Goal: Transaction & Acquisition: Obtain resource

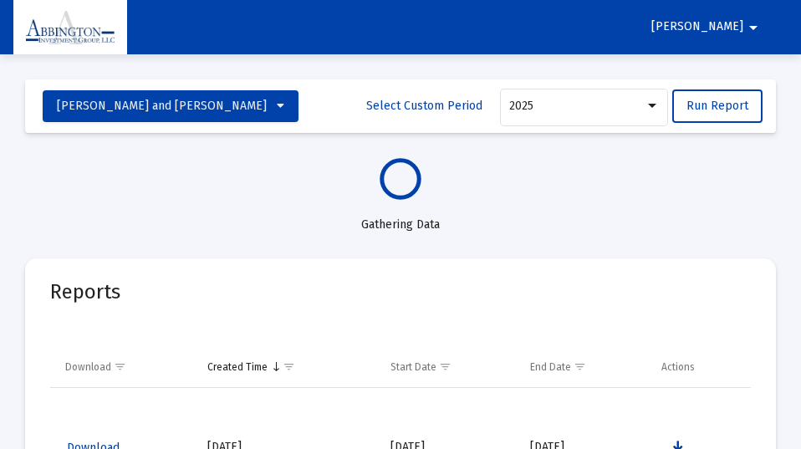
click at [754, 25] on mat-icon "arrow_drop_down" at bounding box center [753, 27] width 20 height 33
click at [748, 72] on button "Logout" at bounding box center [750, 71] width 94 height 40
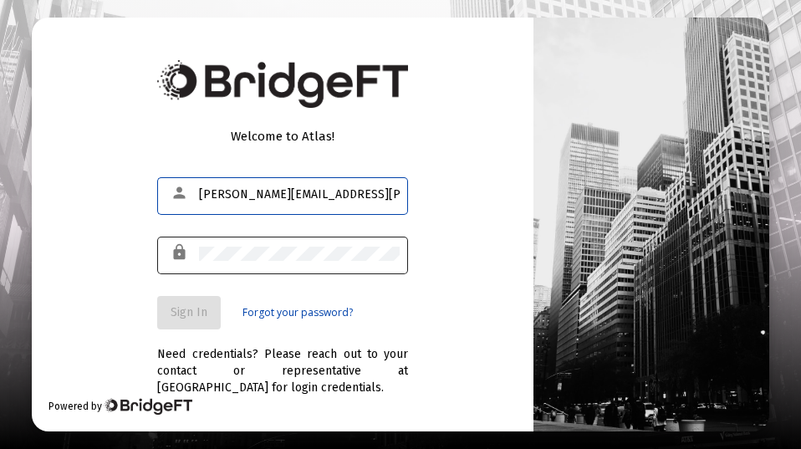
type input "[PERSON_NAME][EMAIL_ADDRESS][PERSON_NAME][DOMAIN_NAME]"
click at [194, 253] on div "lock" at bounding box center [182, 252] width 33 height 28
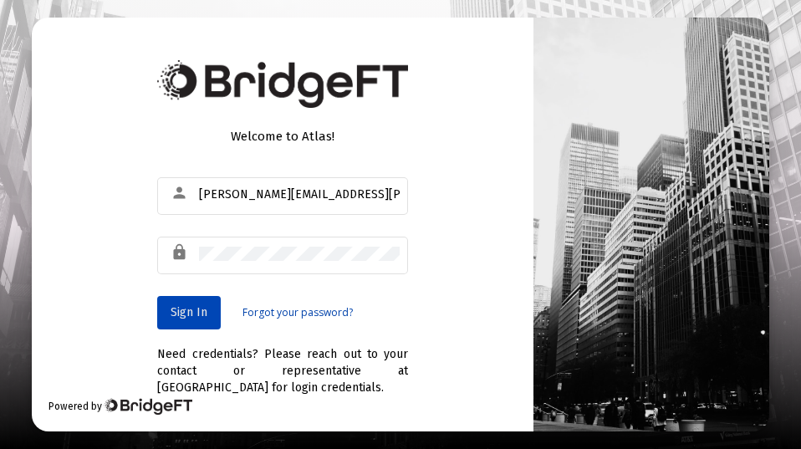
click at [186, 309] on span "Sign In" at bounding box center [189, 312] width 37 height 14
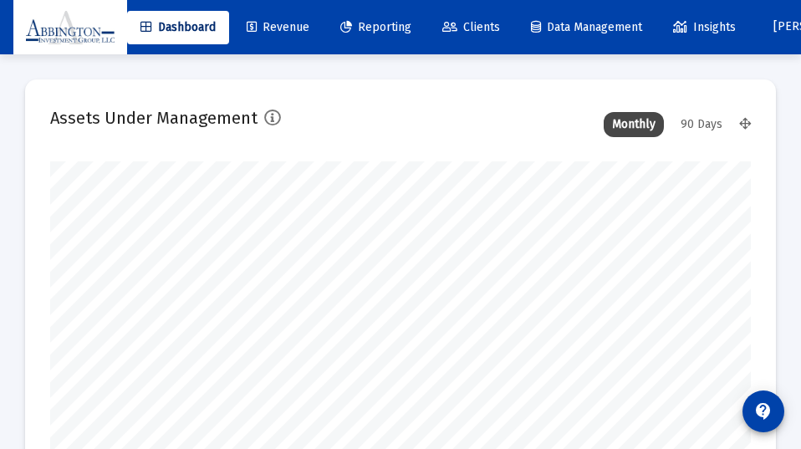
type input "[DATE]"
click at [704, 120] on div "90 Days" at bounding box center [701, 124] width 59 height 25
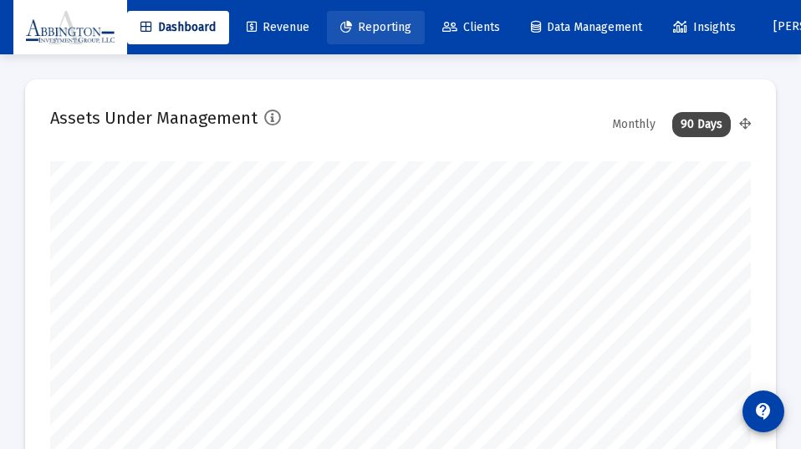
click at [385, 26] on span "Reporting" at bounding box center [375, 27] width 71 height 14
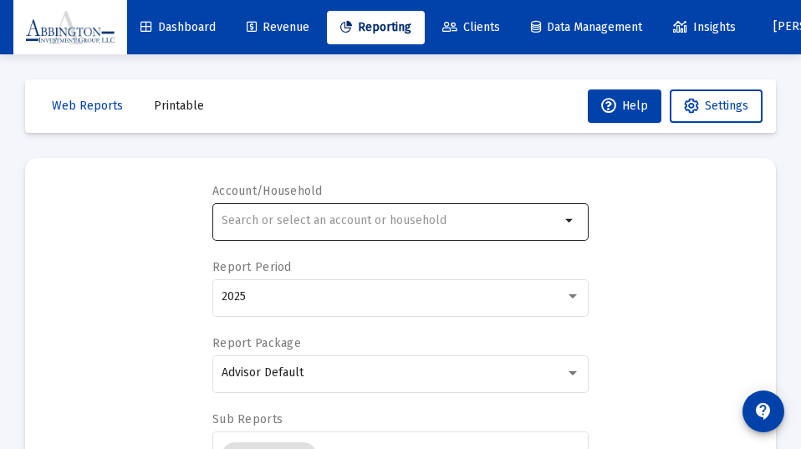
click at [567, 222] on mat-icon "arrow_drop_down" at bounding box center [570, 221] width 20 height 20
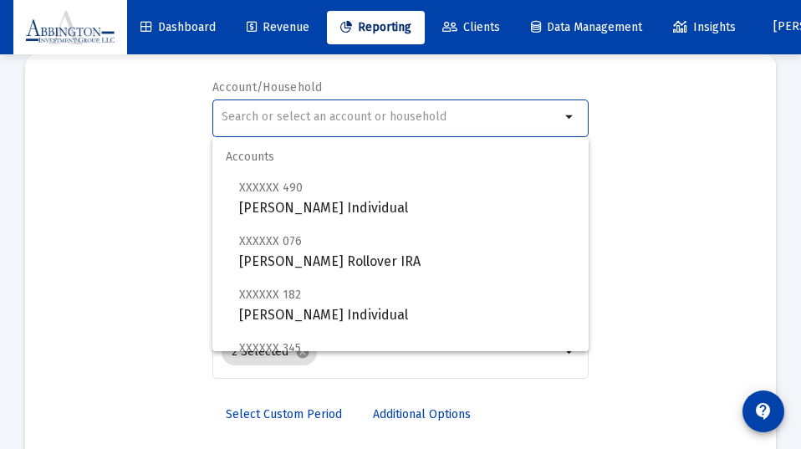
click at [225, 118] on input "text" at bounding box center [391, 116] width 339 height 13
type input "D"
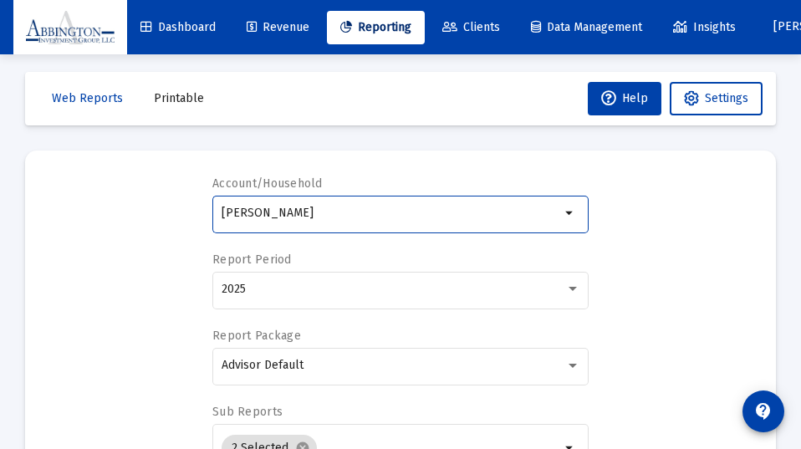
scroll to position [11, 0]
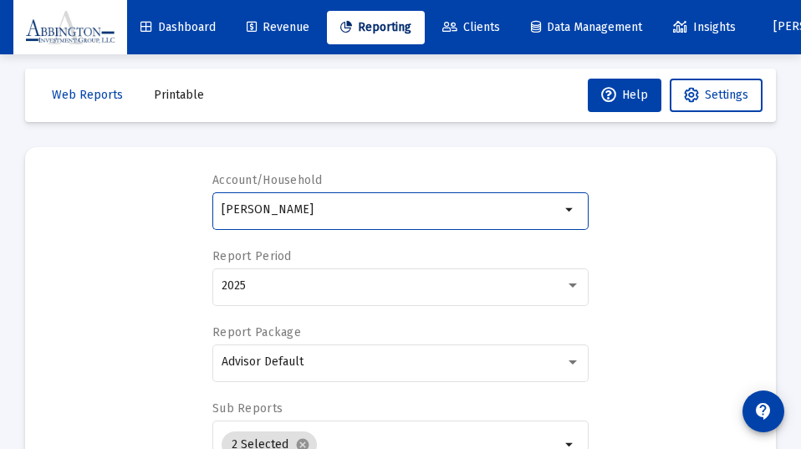
click at [571, 206] on mat-icon "arrow_drop_down" at bounding box center [570, 210] width 20 height 20
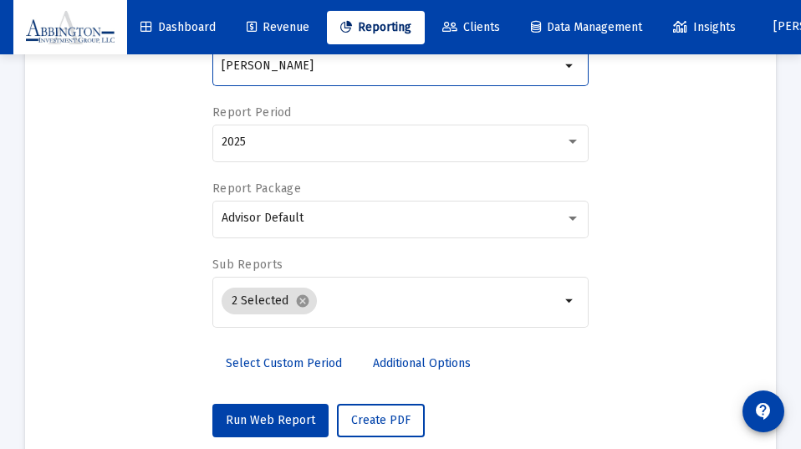
scroll to position [157, 0]
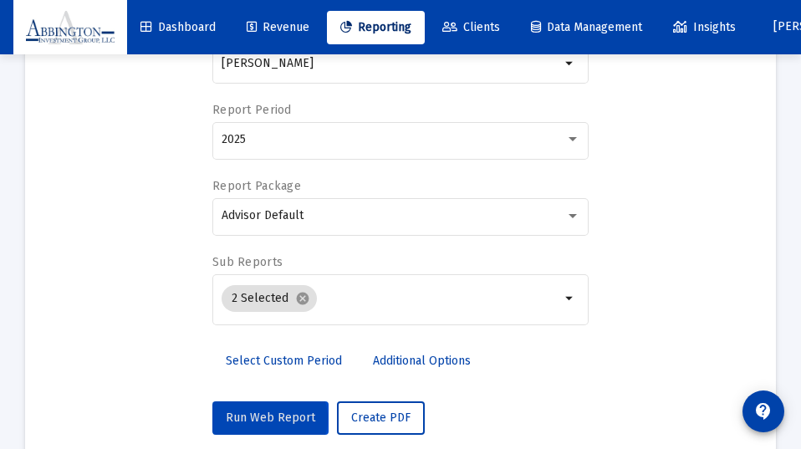
click at [268, 419] on span "Run Web Report" at bounding box center [270, 417] width 89 height 14
click at [267, 407] on button "Run Web Report" at bounding box center [270, 417] width 116 height 33
click at [276, 413] on span "Run Web Report" at bounding box center [270, 417] width 89 height 14
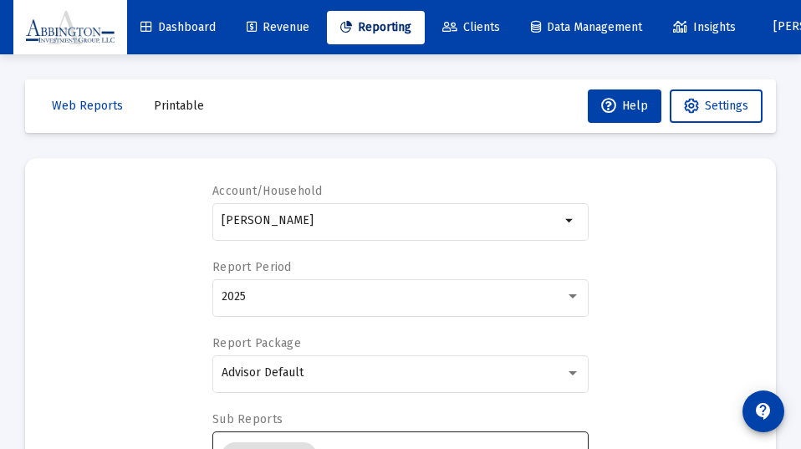
scroll to position [0, 0]
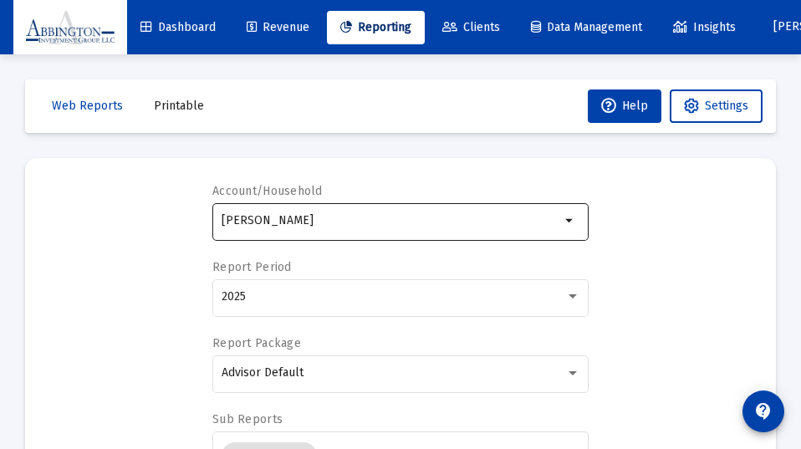
click at [569, 222] on mat-icon "arrow_drop_down" at bounding box center [570, 221] width 20 height 20
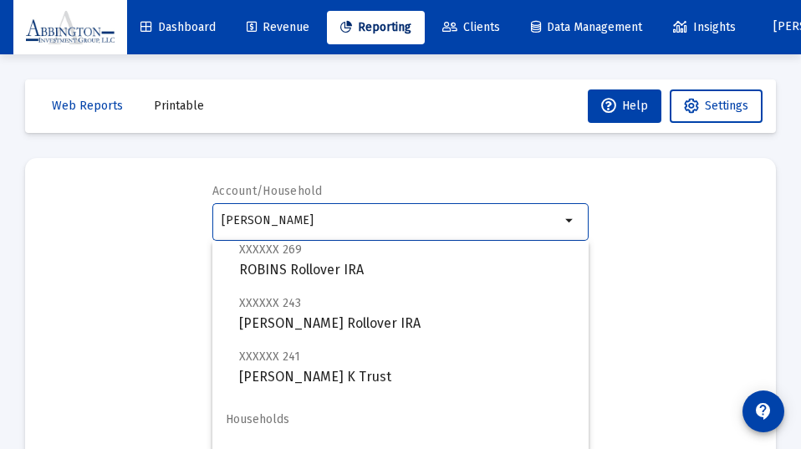
scroll to position [206, 0]
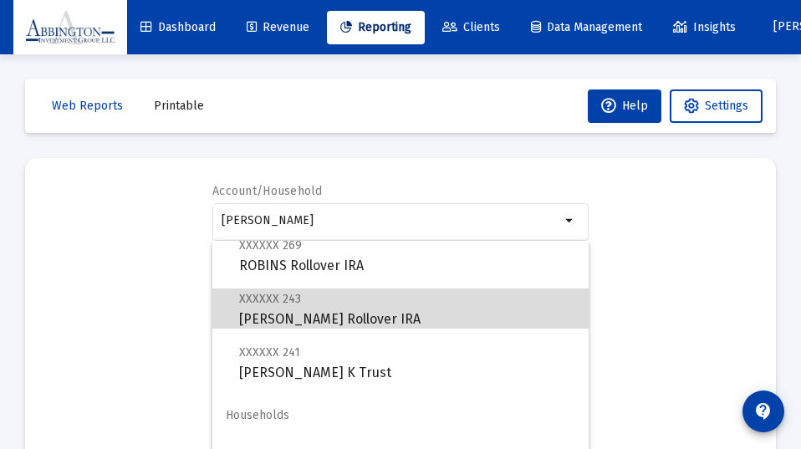
click at [313, 317] on span "XXXXXX 243 [PERSON_NAME] Rollover IRA" at bounding box center [407, 308] width 336 height 41
type input "[PERSON_NAME] Rollover IRA"
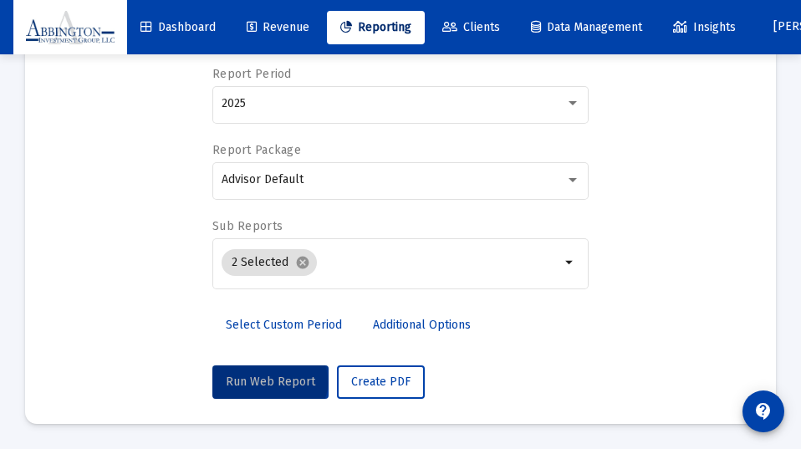
scroll to position [193, 0]
click at [269, 379] on span "Run Web Report" at bounding box center [270, 381] width 89 height 14
click at [271, 377] on span "Run Web Report" at bounding box center [270, 381] width 89 height 14
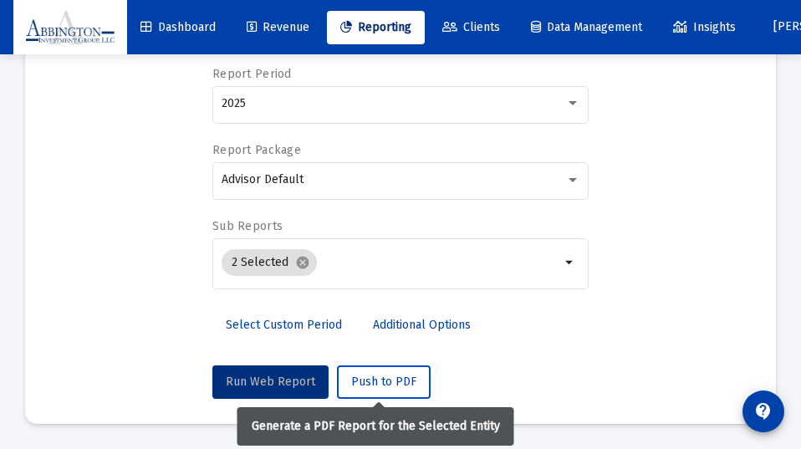
click at [369, 385] on span "Push to PDF" at bounding box center [383, 381] width 65 height 14
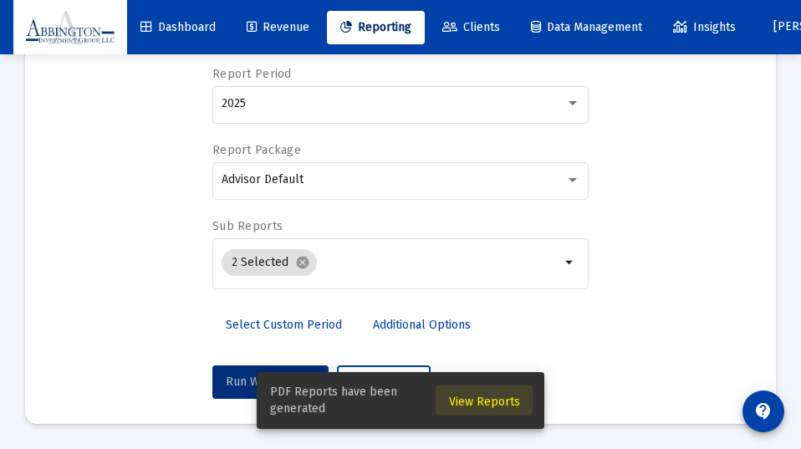
click at [481, 400] on span "View Reports" at bounding box center [484, 402] width 71 height 14
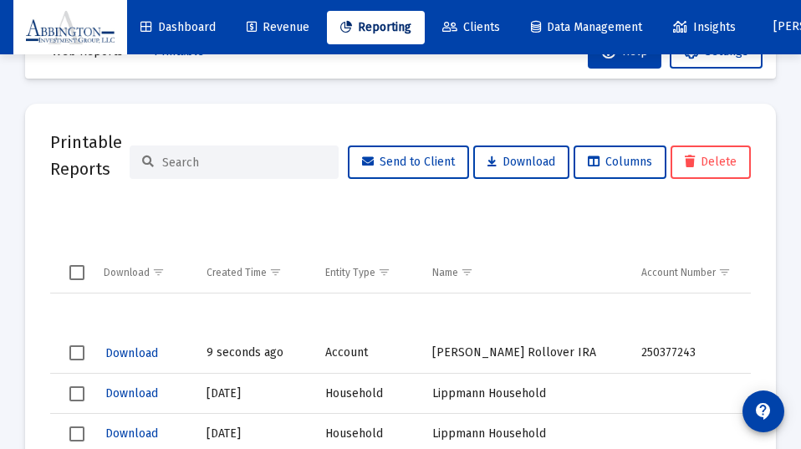
click at [237, 351] on td "9 seconds ago" at bounding box center [254, 354] width 119 height 40
click at [236, 351] on td "9 seconds ago" at bounding box center [254, 354] width 119 height 40
click at [134, 349] on span "Download" at bounding box center [131, 353] width 53 height 14
click at [389, 25] on span "Reporting" at bounding box center [375, 27] width 71 height 14
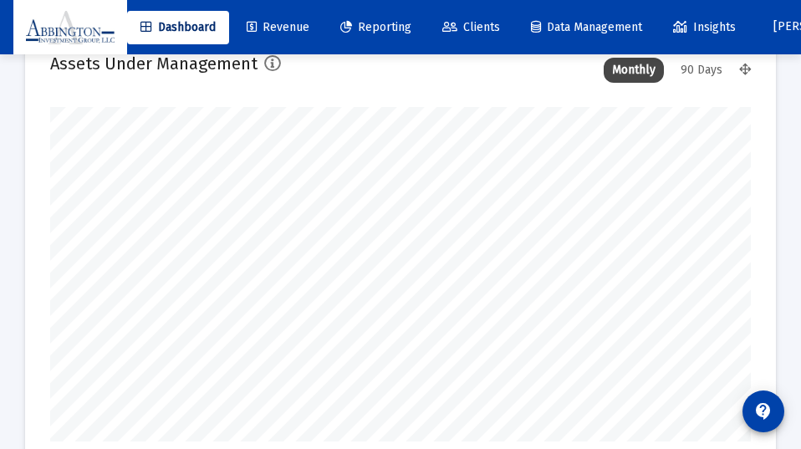
scroll to position [334, 701]
click at [393, 25] on span "Reporting" at bounding box center [375, 27] width 71 height 14
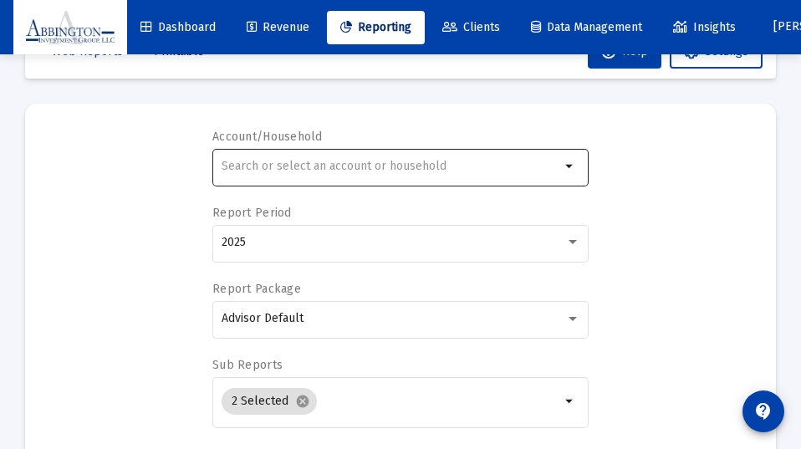
click at [569, 167] on mat-icon "arrow_drop_down" at bounding box center [570, 166] width 20 height 20
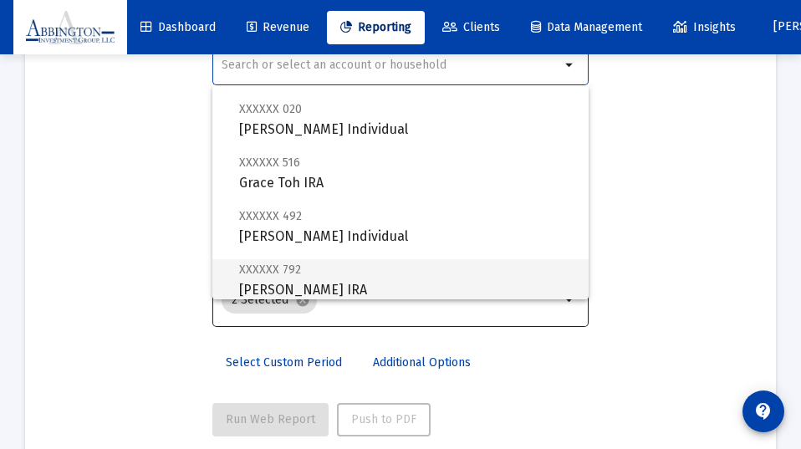
scroll to position [294, 0]
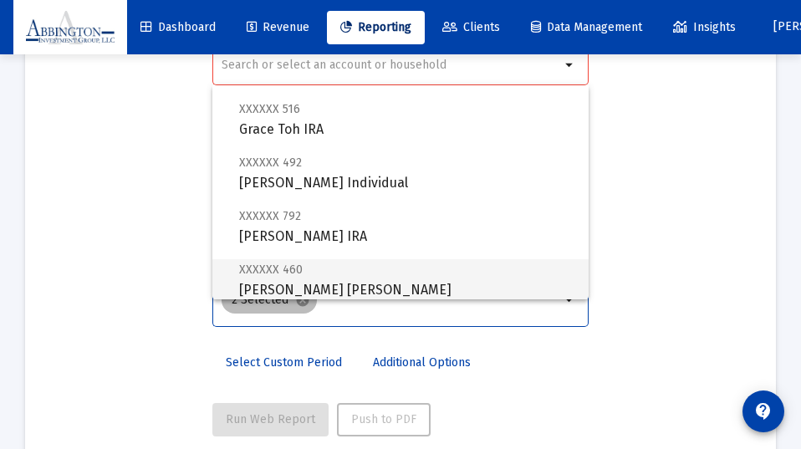
click at [513, 311] on div "2 Selected cancel" at bounding box center [390, 299] width 345 height 33
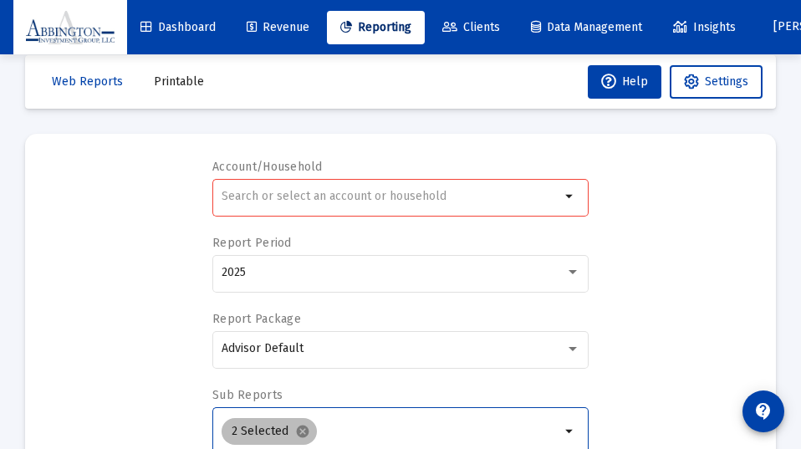
scroll to position [25, 0]
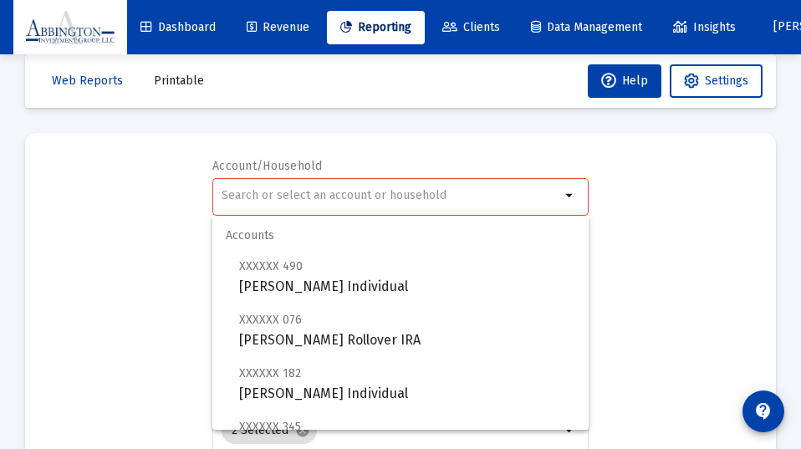
click at [226, 191] on input "text" at bounding box center [391, 195] width 339 height 13
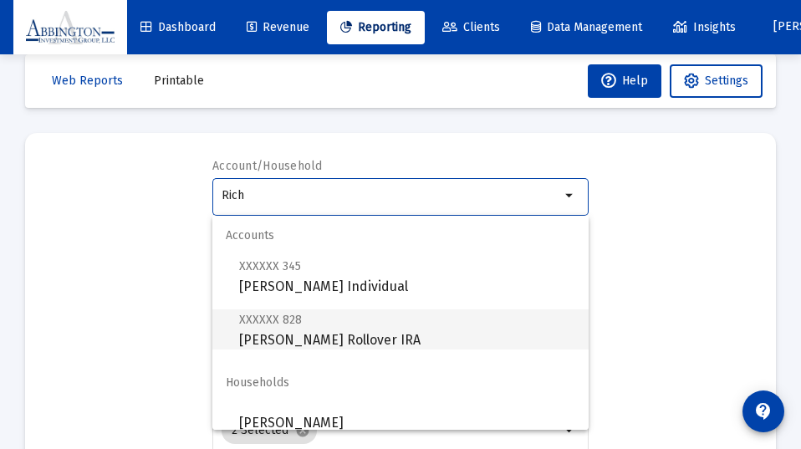
click at [313, 340] on span "XXXXXX 828 [PERSON_NAME] Rollover IRA" at bounding box center [407, 329] width 336 height 41
type input "[PERSON_NAME] Rollover IRA"
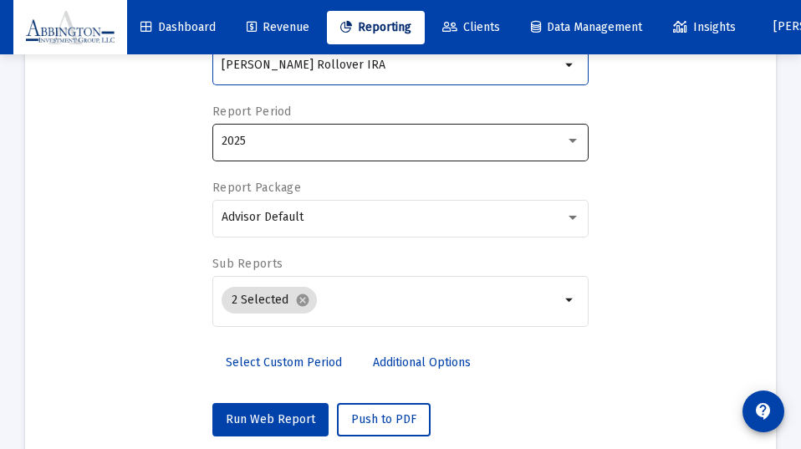
scroll to position [158, 0]
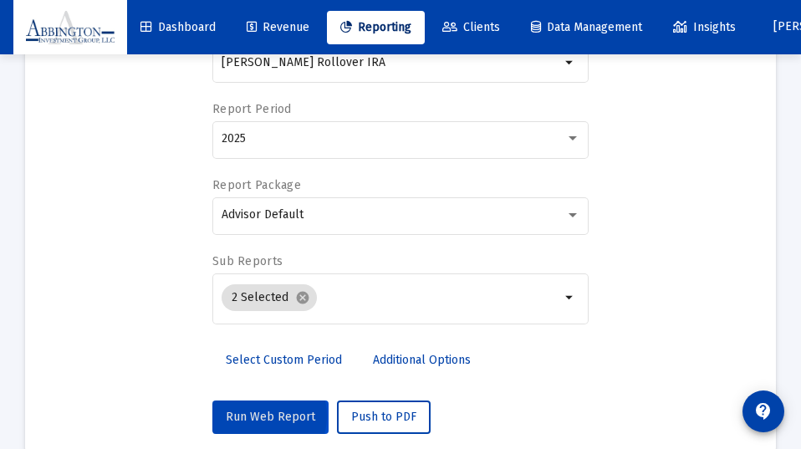
click at [262, 416] on span "Run Web Report" at bounding box center [270, 417] width 89 height 14
click at [375, 415] on span "Push to PDF" at bounding box center [383, 417] width 65 height 14
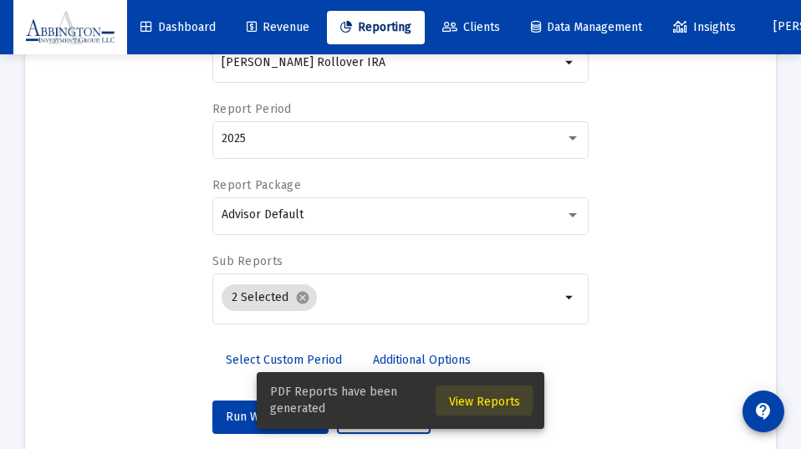
click at [477, 400] on span "View Reports" at bounding box center [484, 402] width 71 height 14
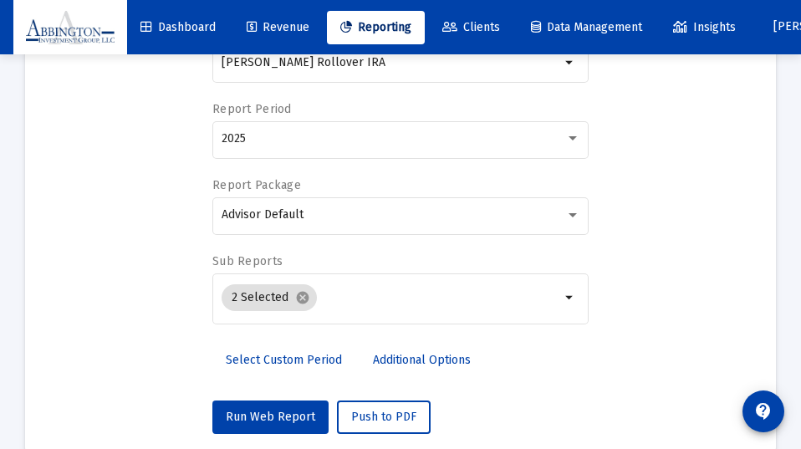
scroll to position [54, 0]
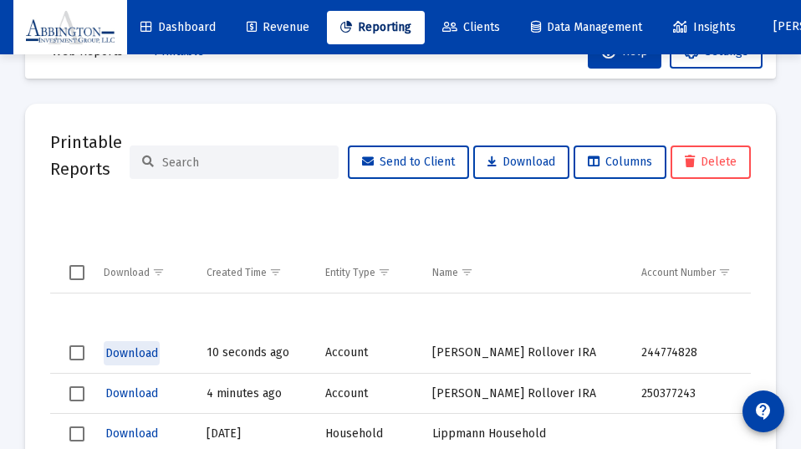
click at [125, 351] on span "Download" at bounding box center [131, 353] width 53 height 14
